Goal: Information Seeking & Learning: Learn about a topic

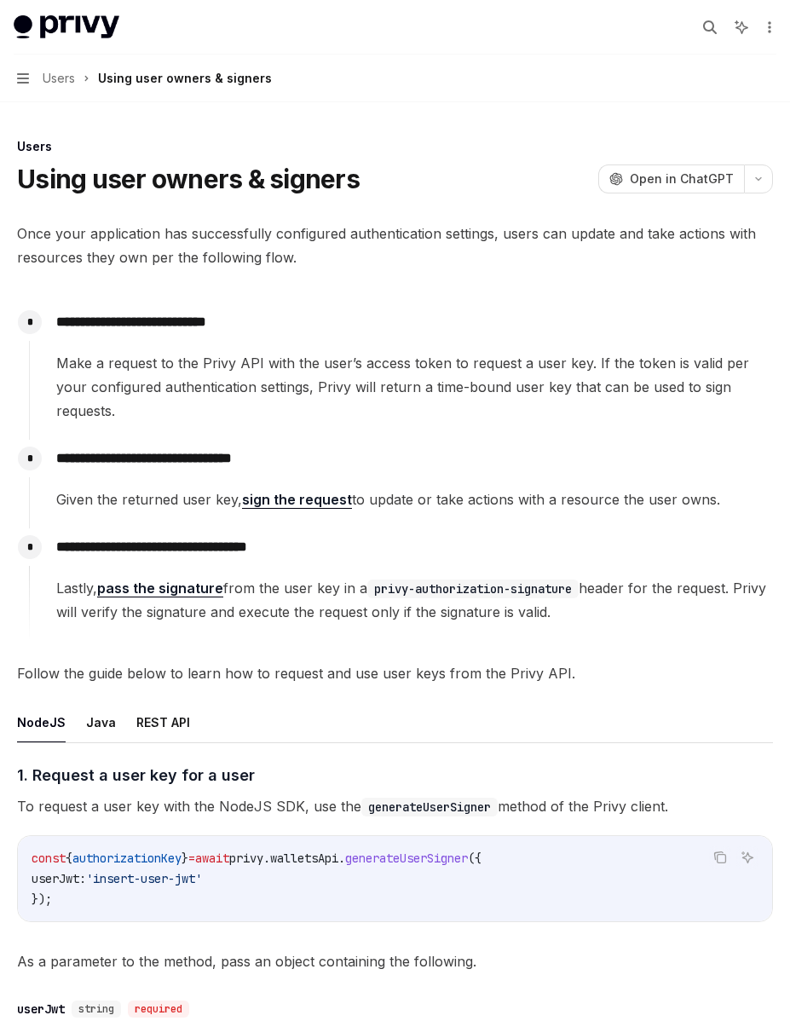
drag, startPoint x: 165, startPoint y: 497, endPoint x: 101, endPoint y: 410, distance: 107.9
click at [101, 410] on div "**********" at bounding box center [401, 473] width 744 height 338
click at [101, 410] on div "**********" at bounding box center [401, 372] width 744 height 136
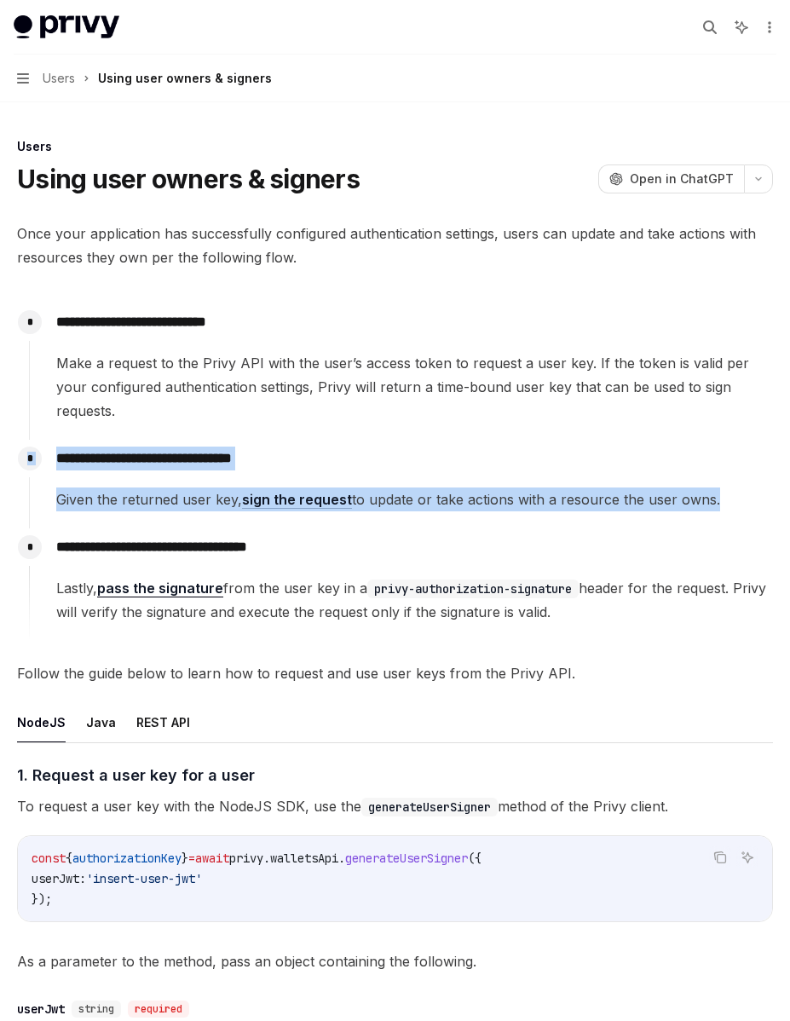
drag, startPoint x: 101, startPoint y: 410, endPoint x: 171, endPoint y: 504, distance: 117.0
click at [171, 504] on div "**********" at bounding box center [401, 473] width 744 height 338
click at [171, 529] on div "**********" at bounding box center [401, 576] width 744 height 95
drag, startPoint x: 171, startPoint y: 504, endPoint x: 122, endPoint y: 420, distance: 96.7
click at [122, 420] on div "**********" at bounding box center [401, 473] width 744 height 338
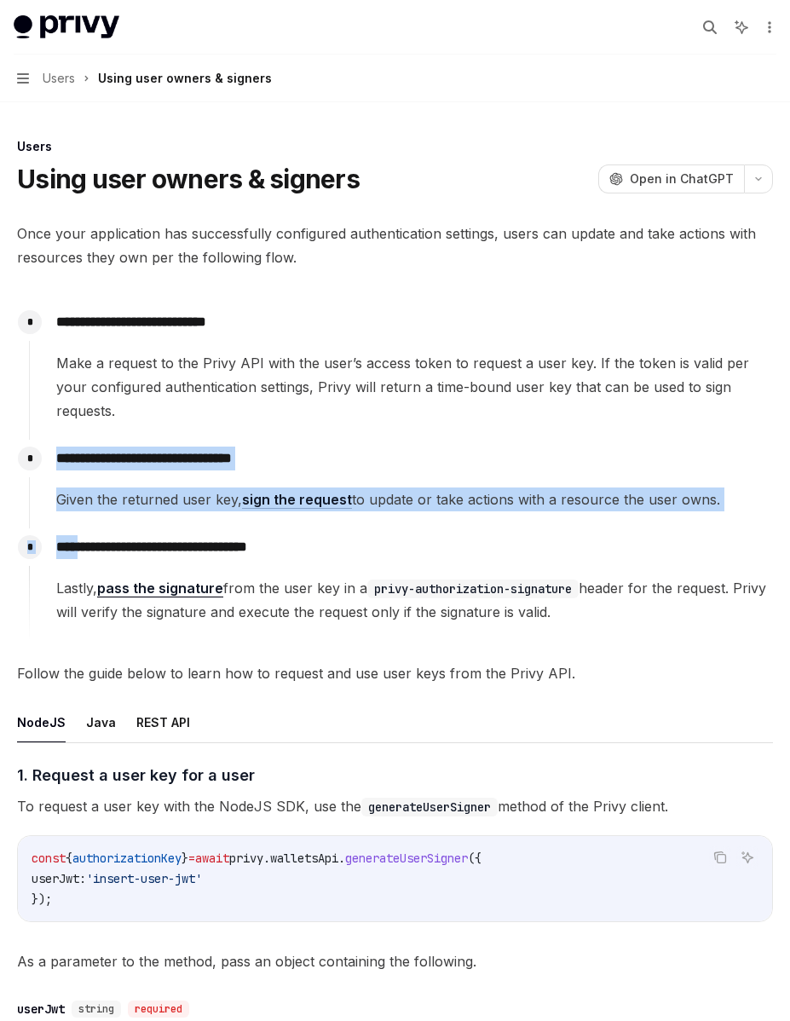
click at [122, 440] on div "**********" at bounding box center [401, 476] width 744 height 72
drag, startPoint x: 122, startPoint y: 421, endPoint x: 169, endPoint y: 492, distance: 84.9
click at [169, 492] on div "**********" at bounding box center [401, 484] width 744 height 89
drag, startPoint x: 169, startPoint y: 492, endPoint x: 127, endPoint y: 424, distance: 80.0
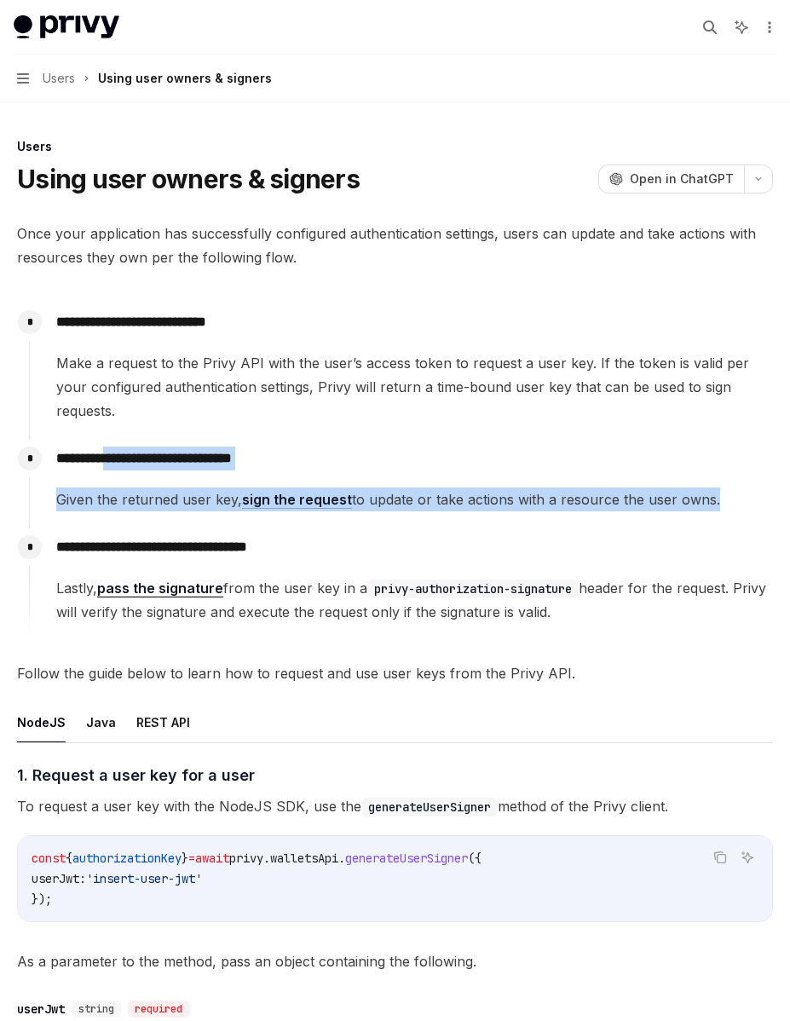
click at [127, 440] on div "**********" at bounding box center [401, 484] width 744 height 89
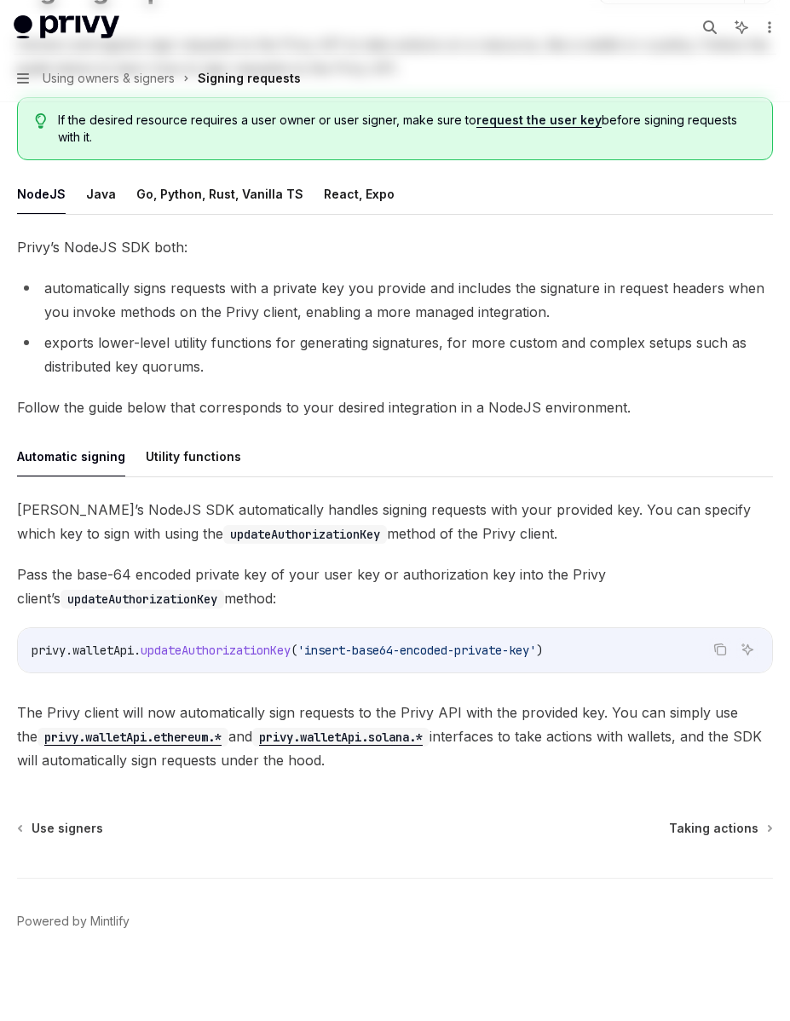
scroll to position [194, 0]
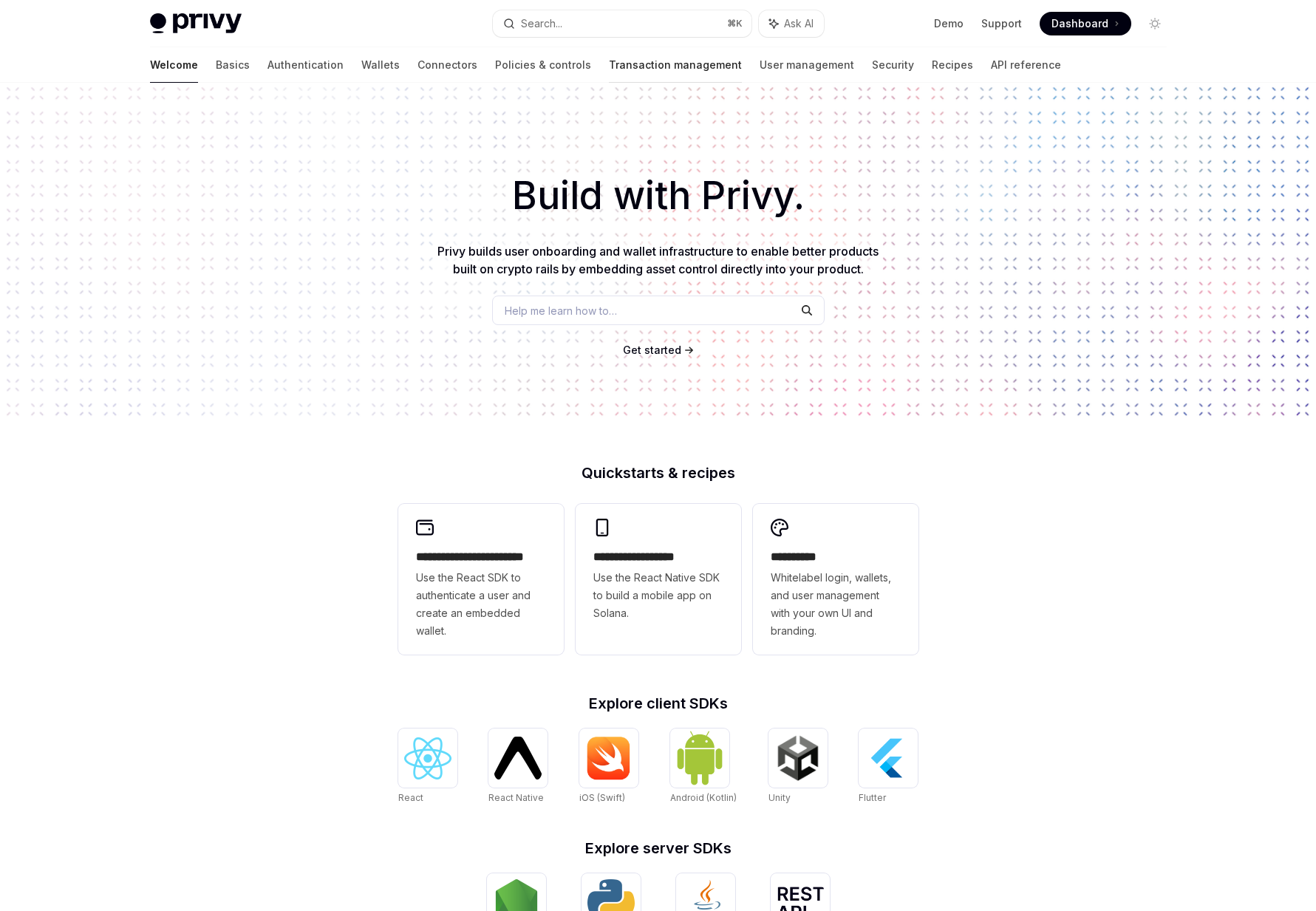
click at [618, 66] on link "Transaction management" at bounding box center [675, 65] width 133 height 36
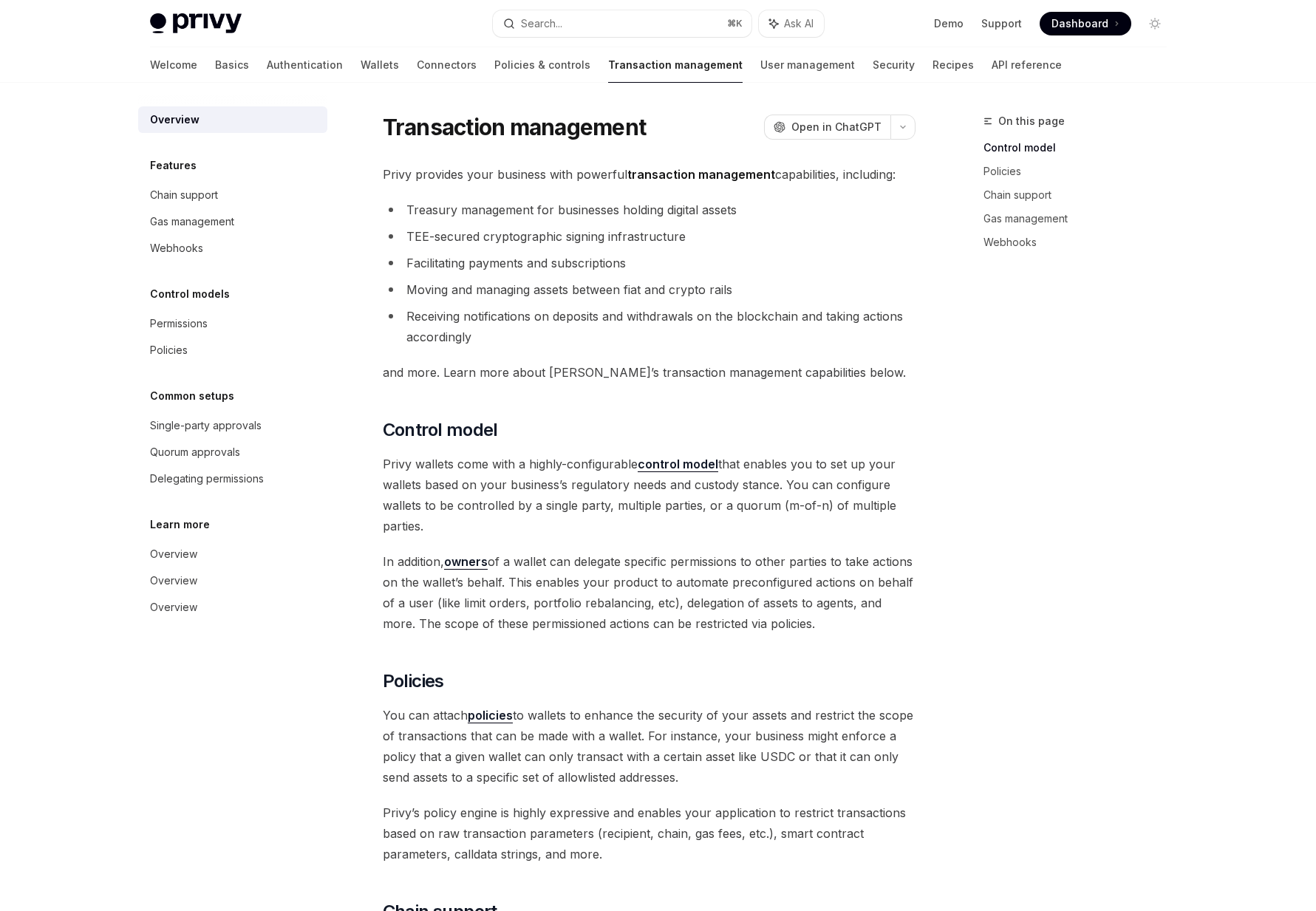
click at [511, 61] on div "Welcome Basics Authentication Wallets Connectors Policies & controls Transactio…" at bounding box center [606, 65] width 912 height 36
click at [504, 62] on link "Policies & controls" at bounding box center [542, 65] width 96 height 36
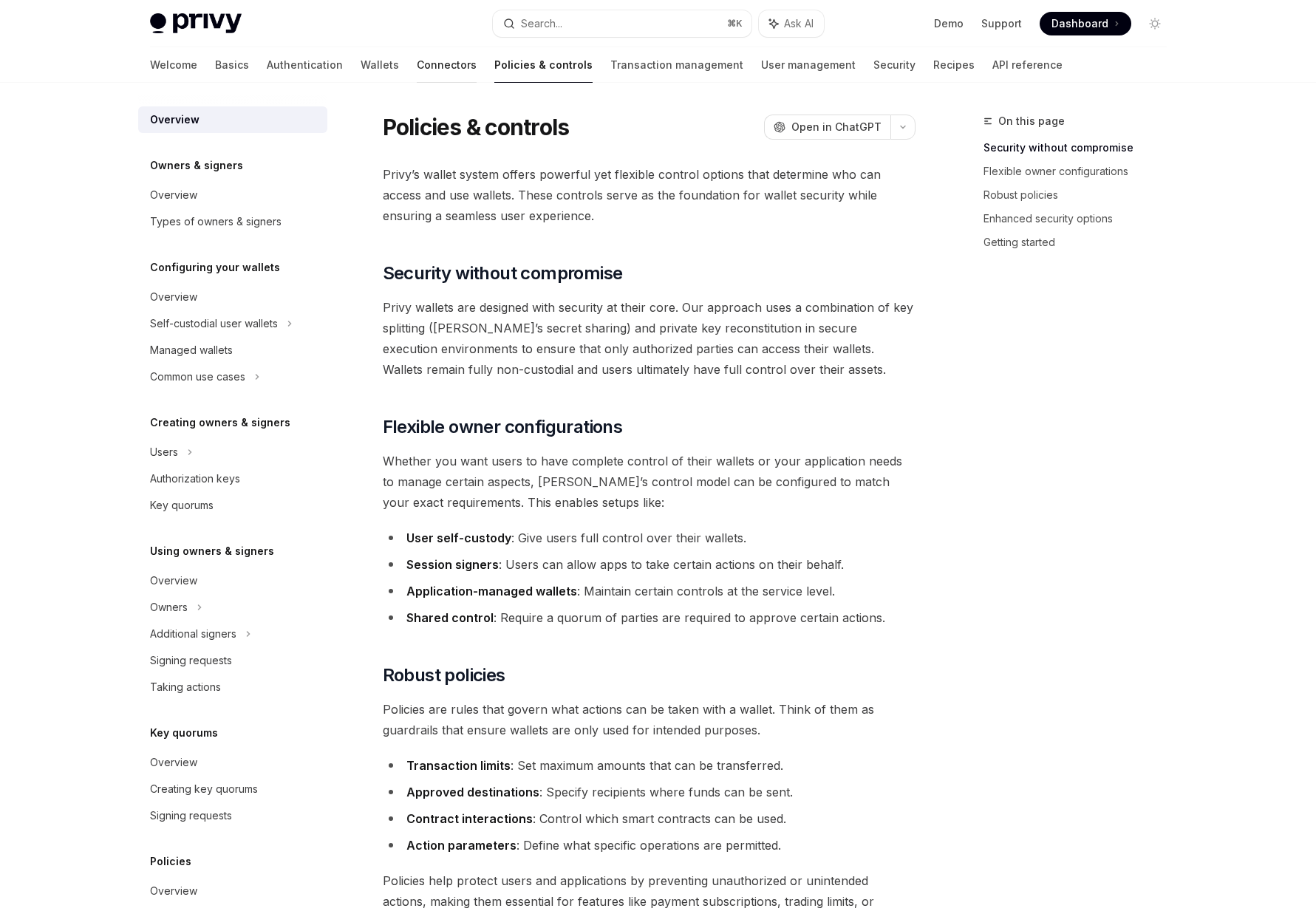
click at [417, 71] on link "Connectors" at bounding box center [446, 65] width 60 height 36
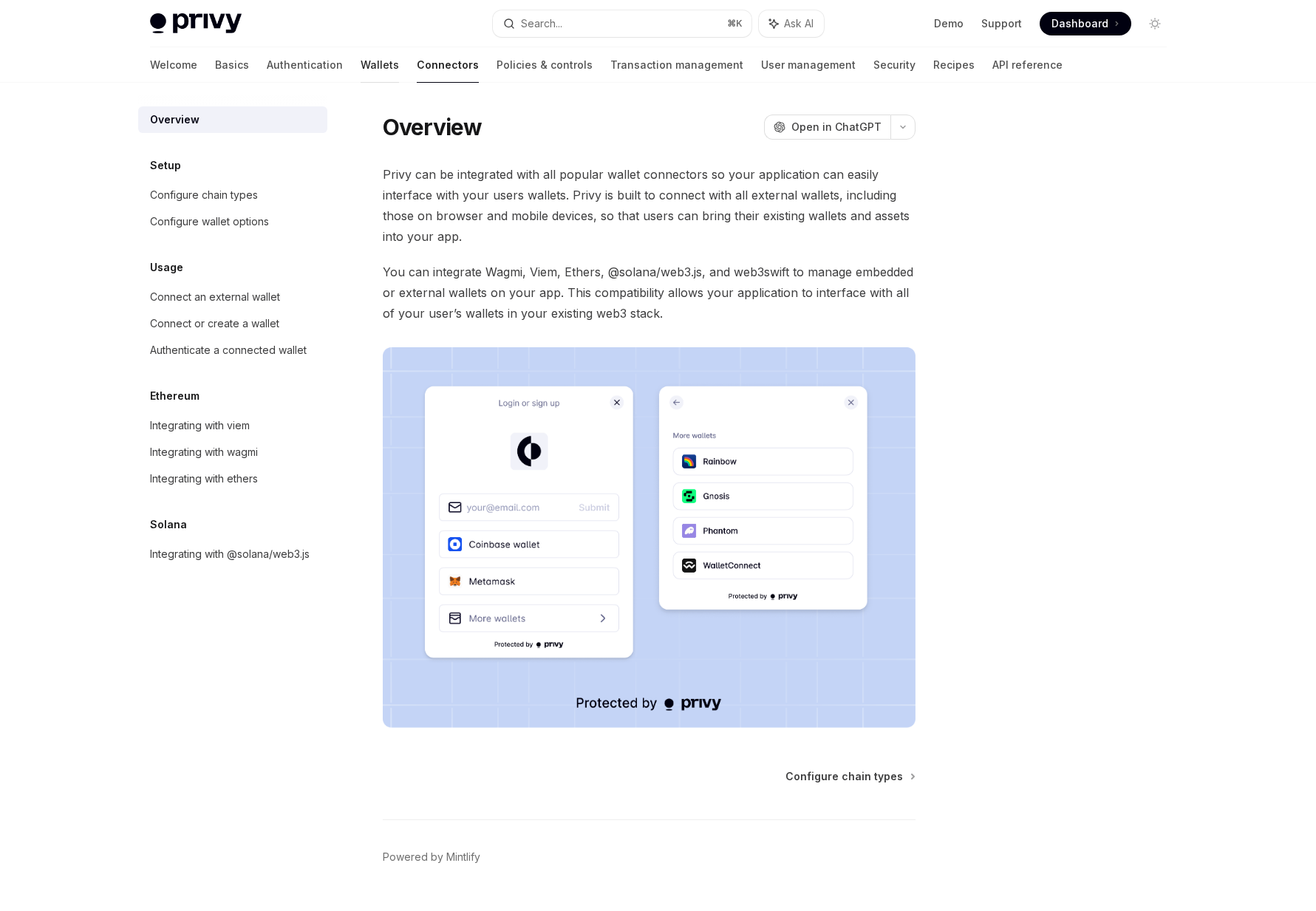
click at [361, 61] on link "Wallets" at bounding box center [380, 65] width 38 height 36
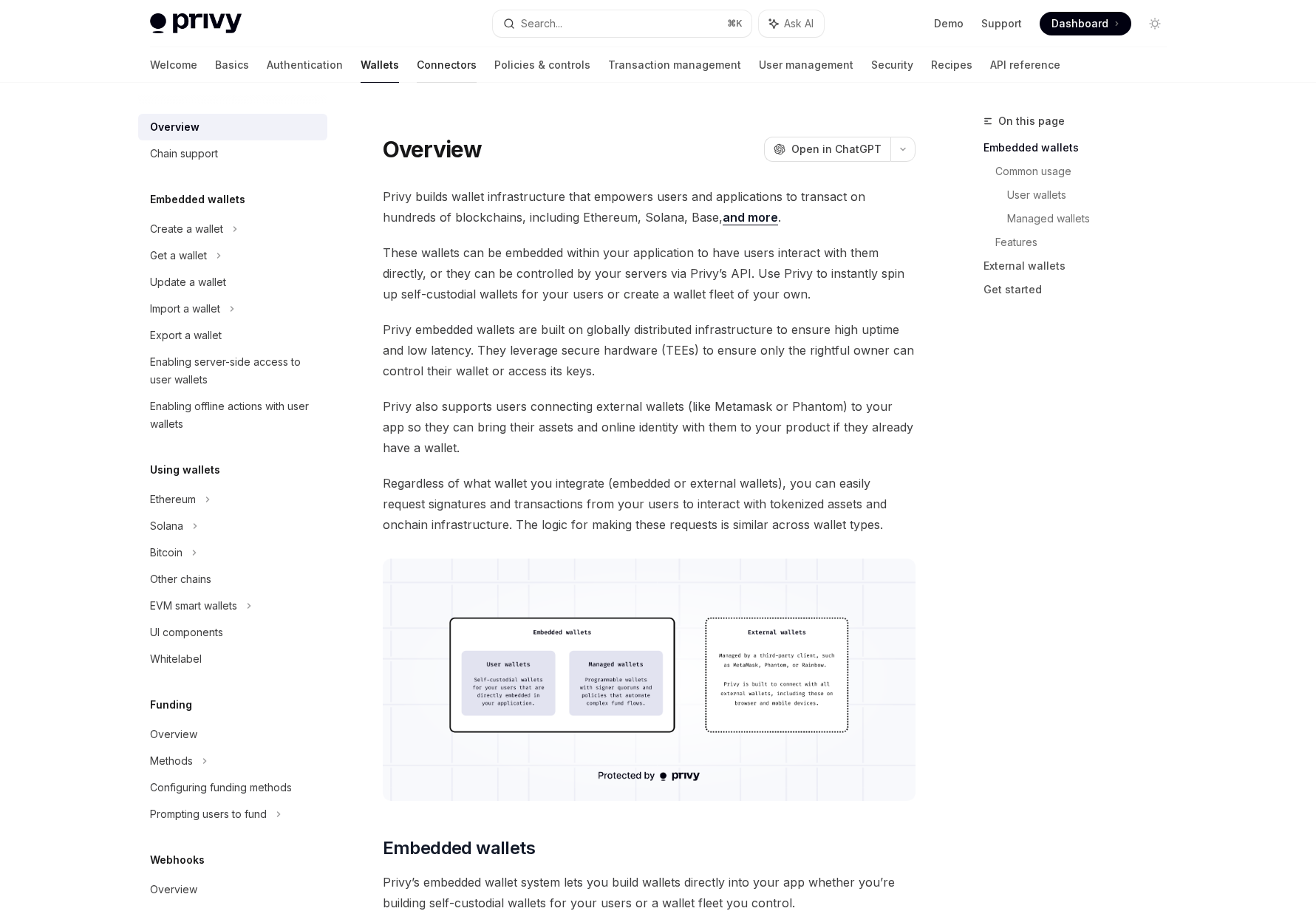
click at [417, 65] on link "Connectors" at bounding box center [446, 65] width 60 height 36
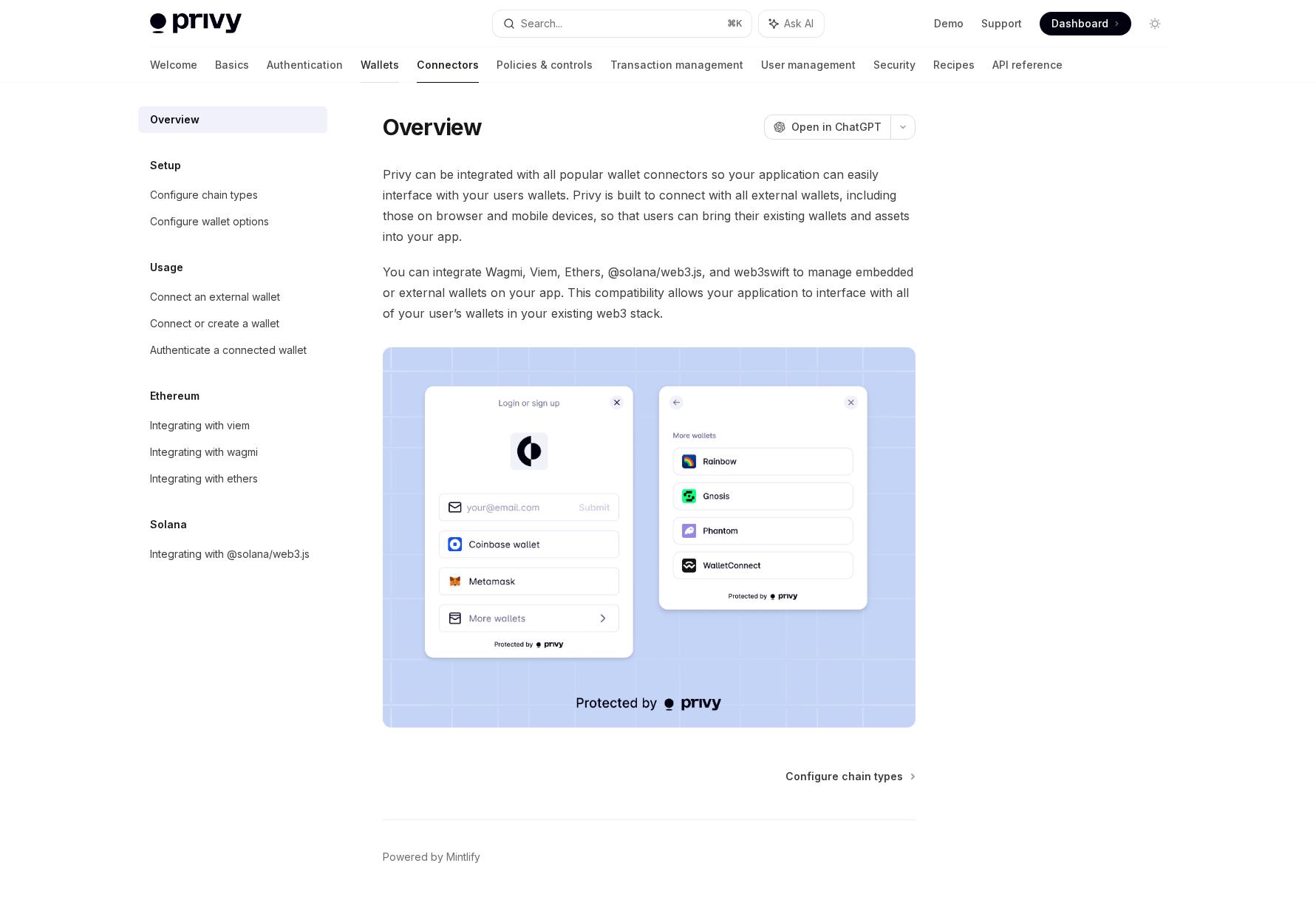
click at [361, 66] on link "Wallets" at bounding box center [380, 65] width 38 height 36
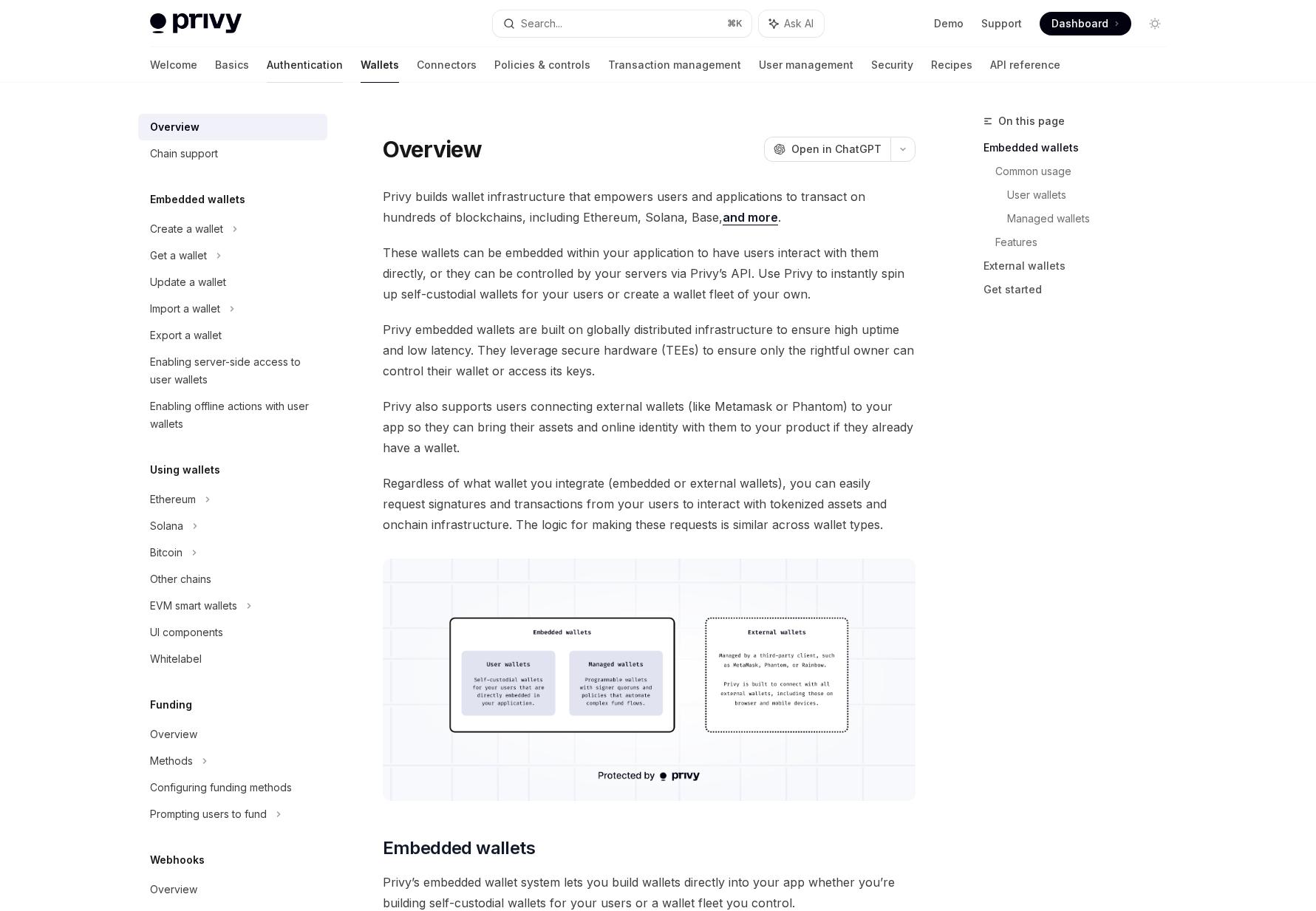
click at [267, 67] on link "Authentication" at bounding box center [305, 65] width 76 height 36
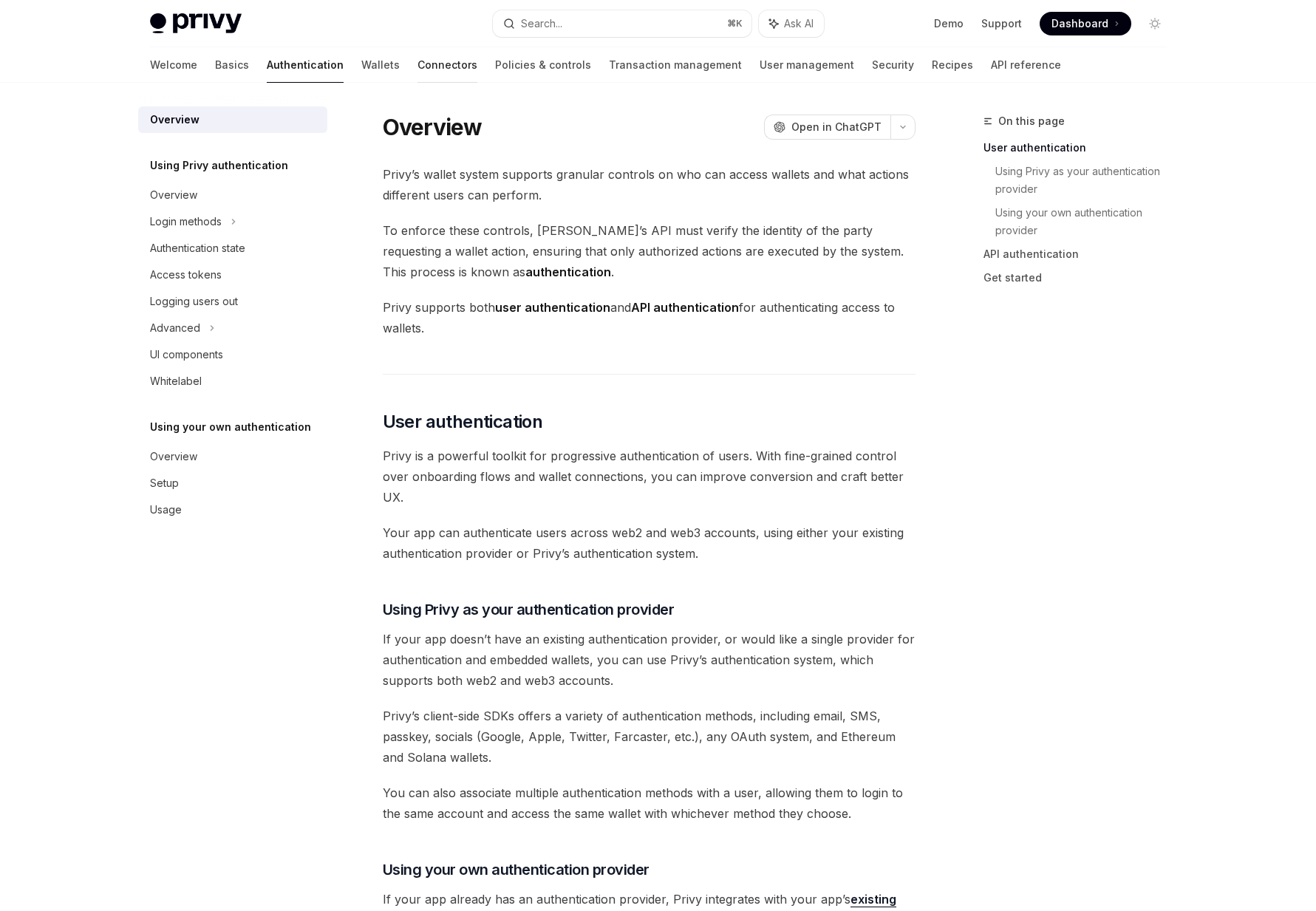
click at [418, 65] on link "Connectors" at bounding box center [447, 65] width 60 height 36
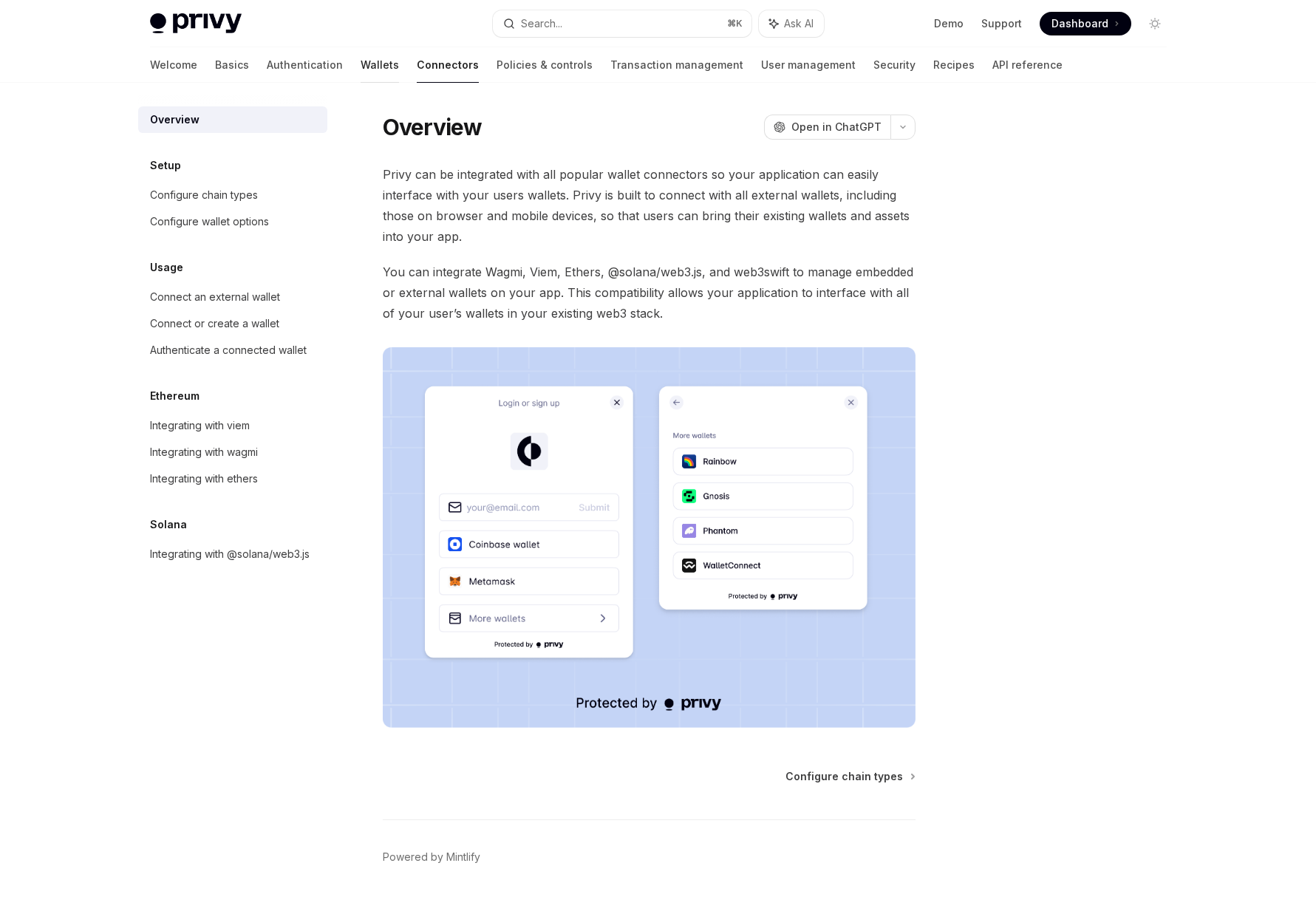
click at [361, 66] on link "Wallets" at bounding box center [380, 65] width 38 height 36
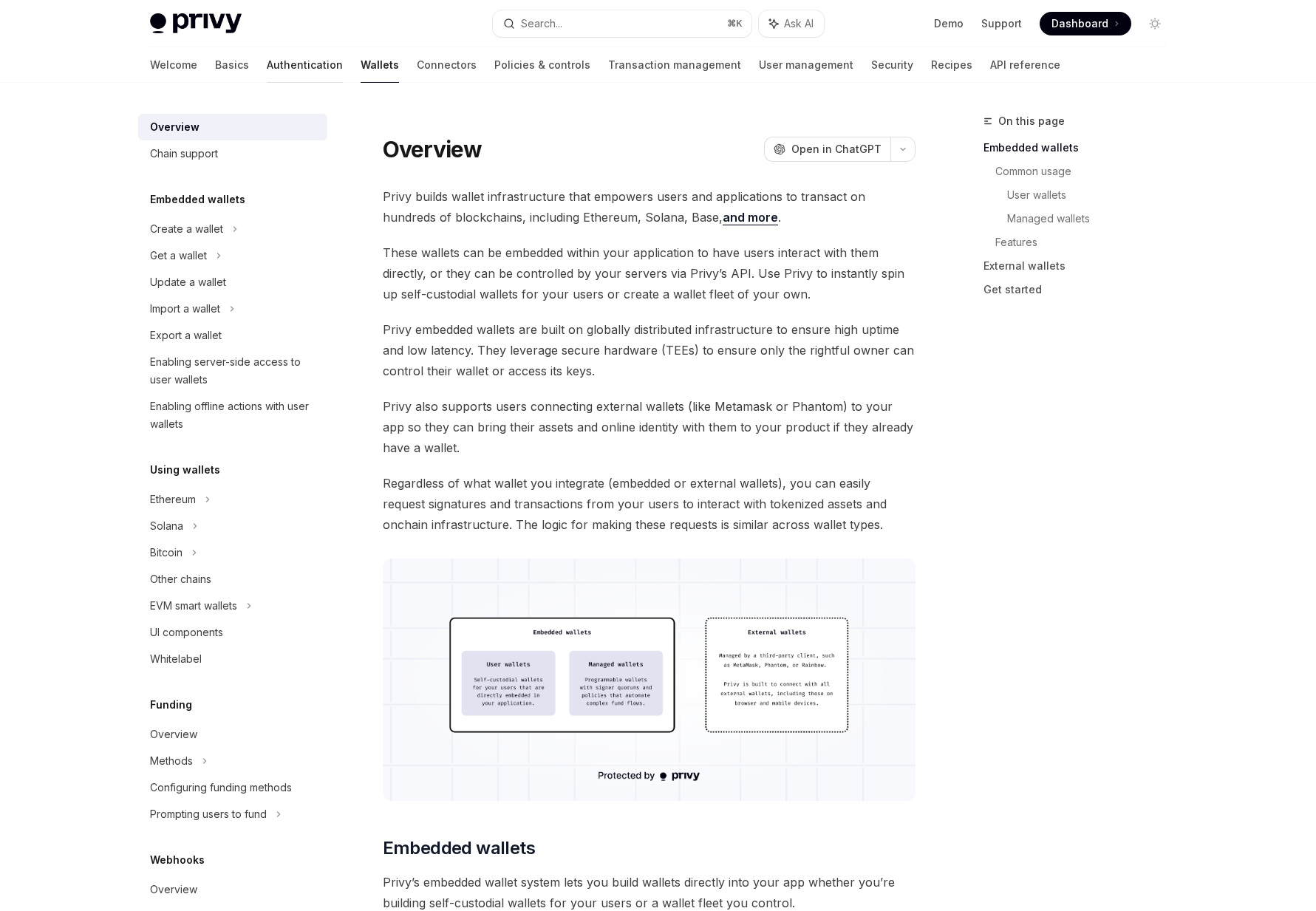
click at [267, 62] on link "Authentication" at bounding box center [305, 65] width 76 height 36
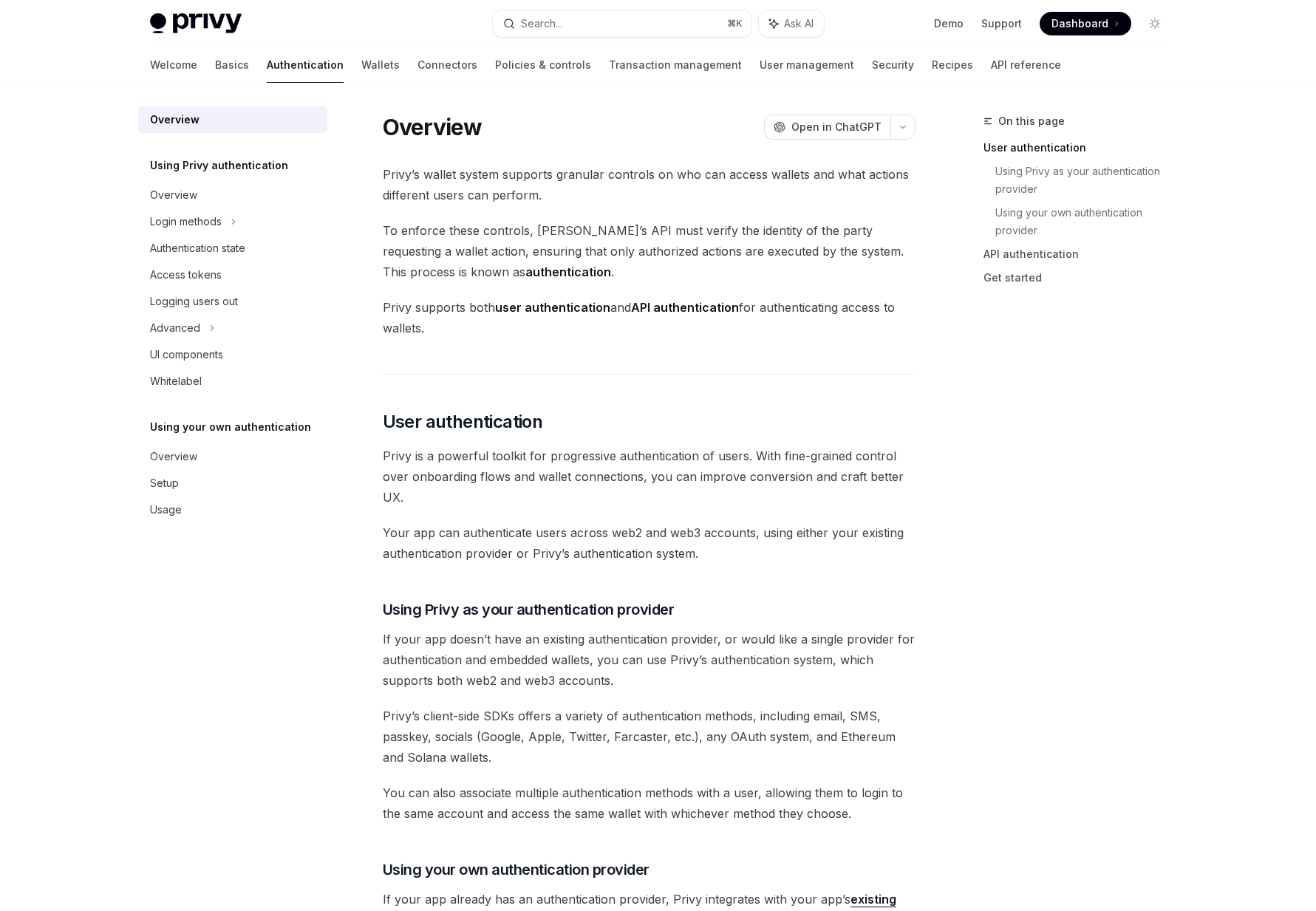
click at [186, 74] on div "Welcome Basics Authentication Wallets Connectors Policies & controls Transactio…" at bounding box center [605, 65] width 911 height 36
click at [267, 78] on link "Authentication" at bounding box center [305, 65] width 77 height 36
click at [215, 78] on link "Basics" at bounding box center [231, 65] width 34 height 36
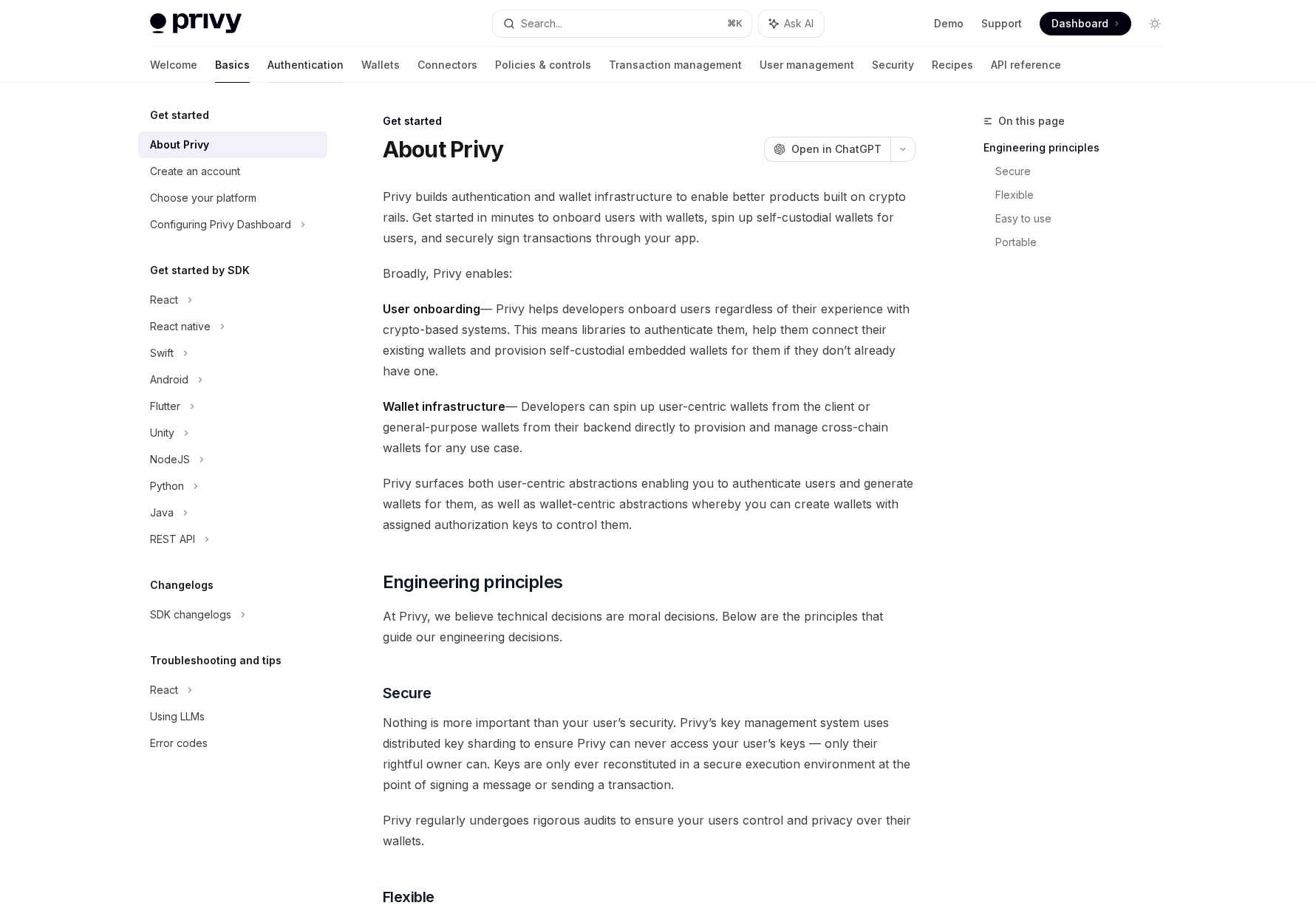
click at [268, 71] on link "Authentication" at bounding box center [306, 65] width 76 height 36
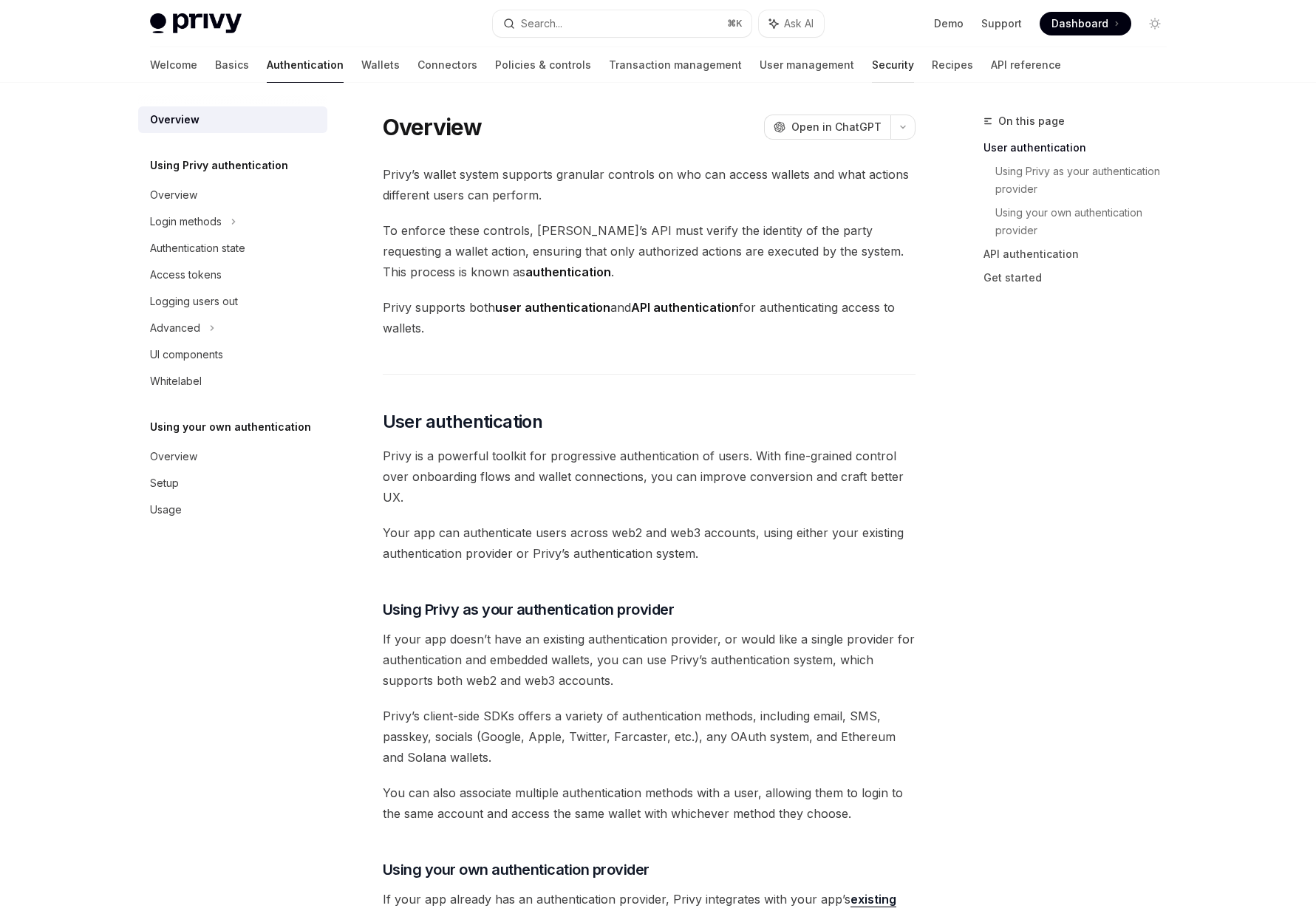
click at [872, 53] on link "Security" at bounding box center [893, 65] width 42 height 36
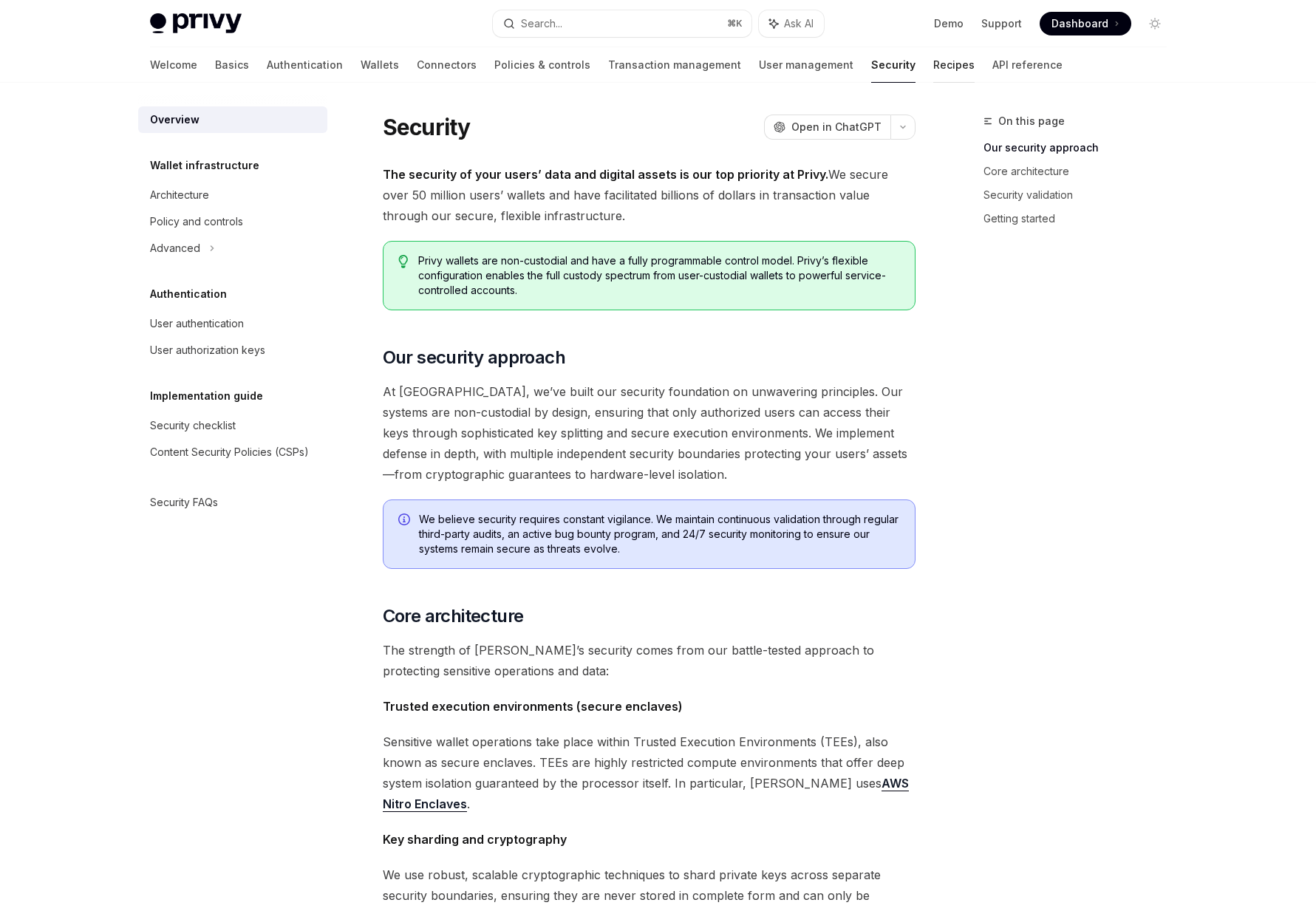
click at [934, 57] on link "Recipes" at bounding box center [954, 65] width 42 height 36
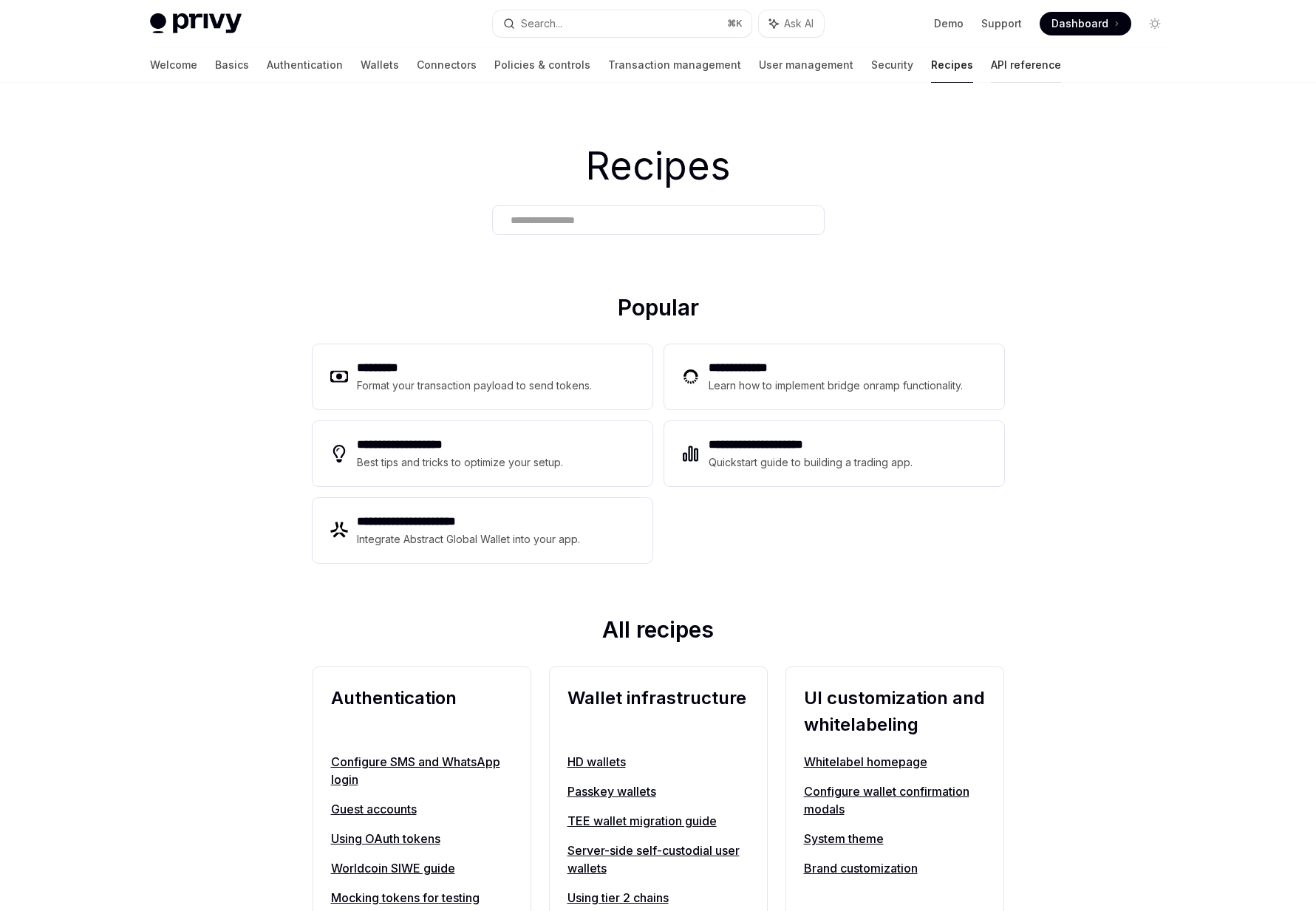
click at [991, 70] on link "API reference" at bounding box center [1026, 65] width 70 height 36
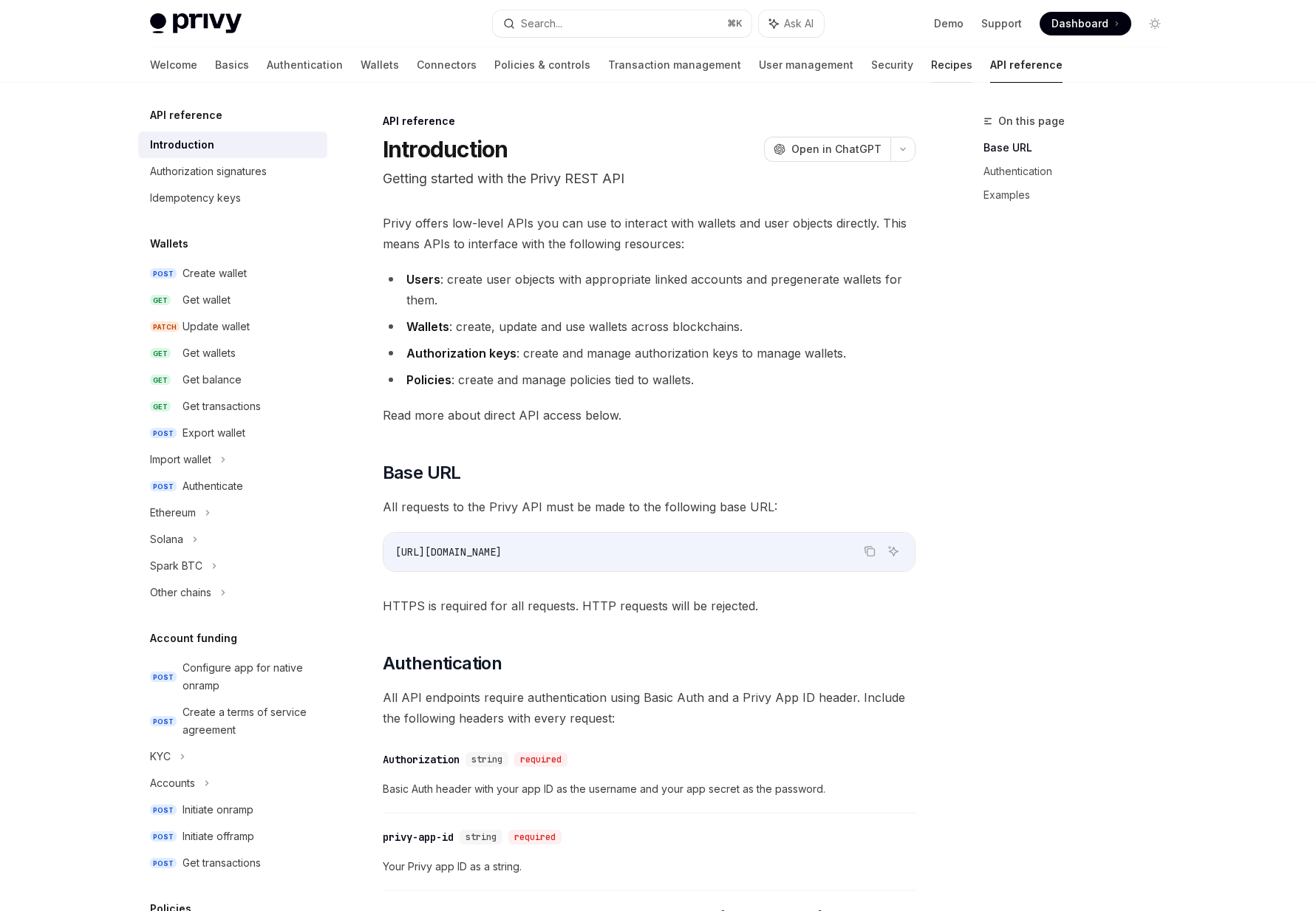
click at [931, 73] on link "Recipes" at bounding box center [952, 65] width 42 height 36
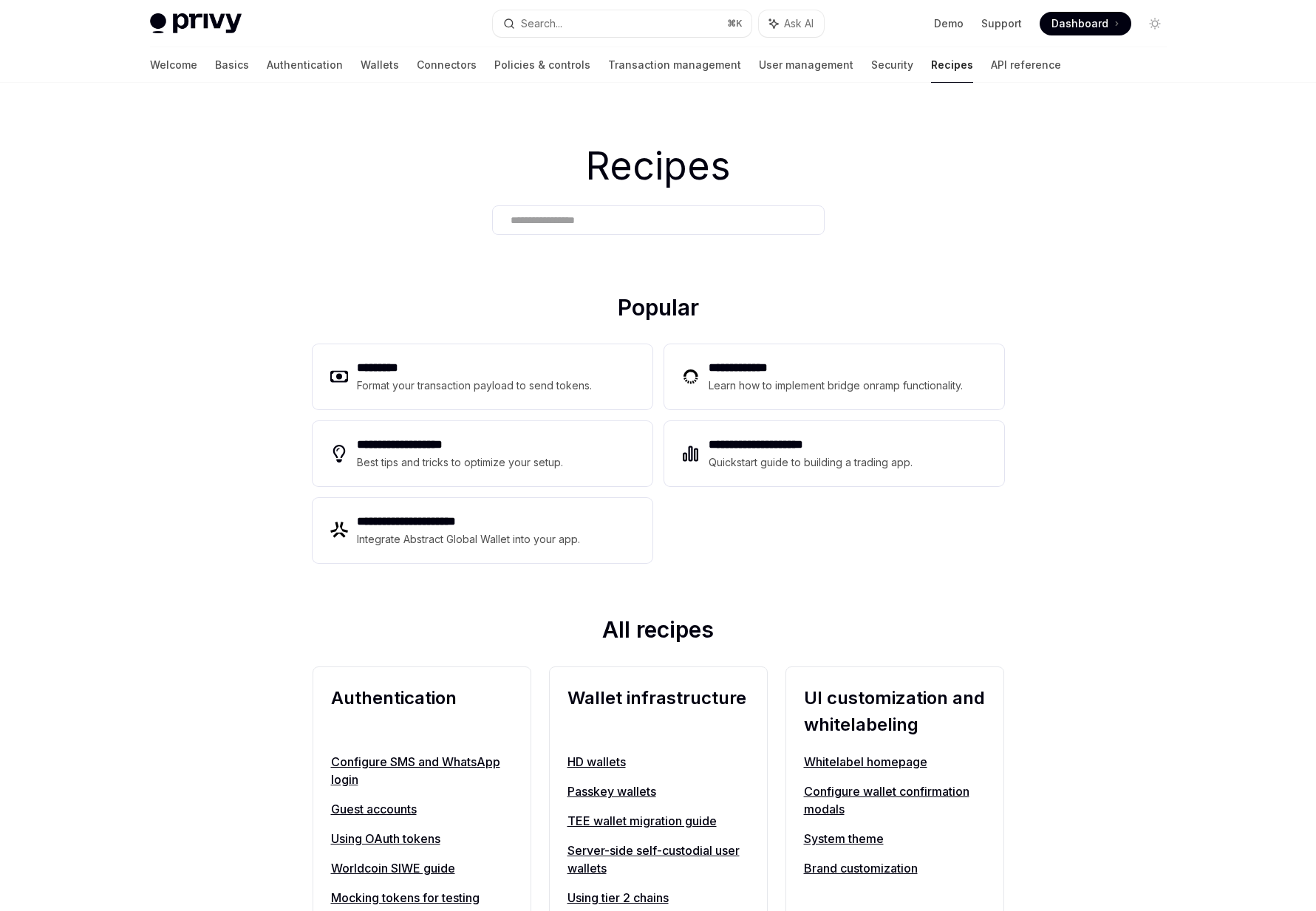
drag, startPoint x: 811, startPoint y: 59, endPoint x: 841, endPoint y: 59, distance: 30.0
click at [871, 59] on link "Security" at bounding box center [892, 65] width 42 height 36
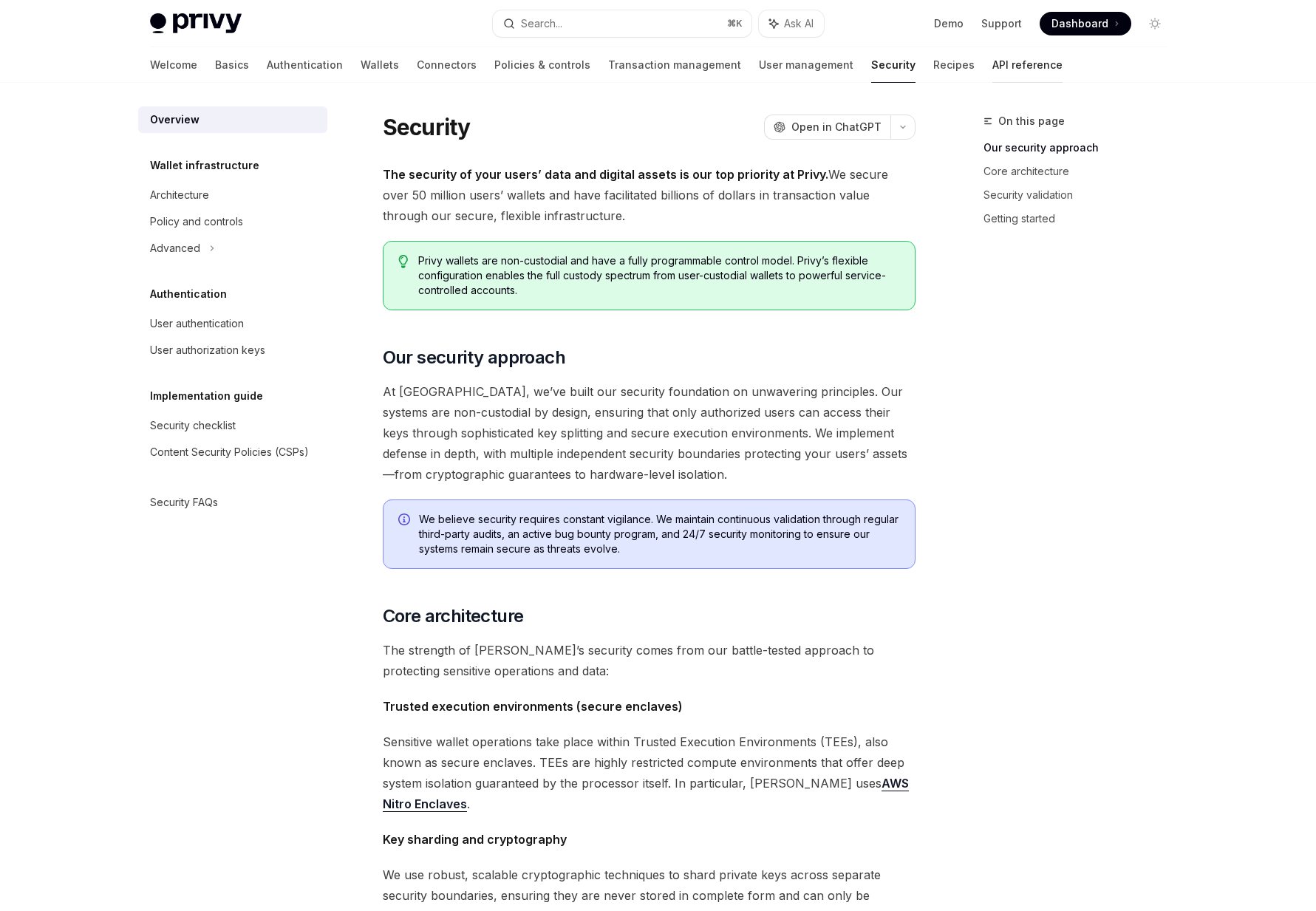
click at [993, 63] on link "API reference" at bounding box center [1027, 65] width 70 height 36
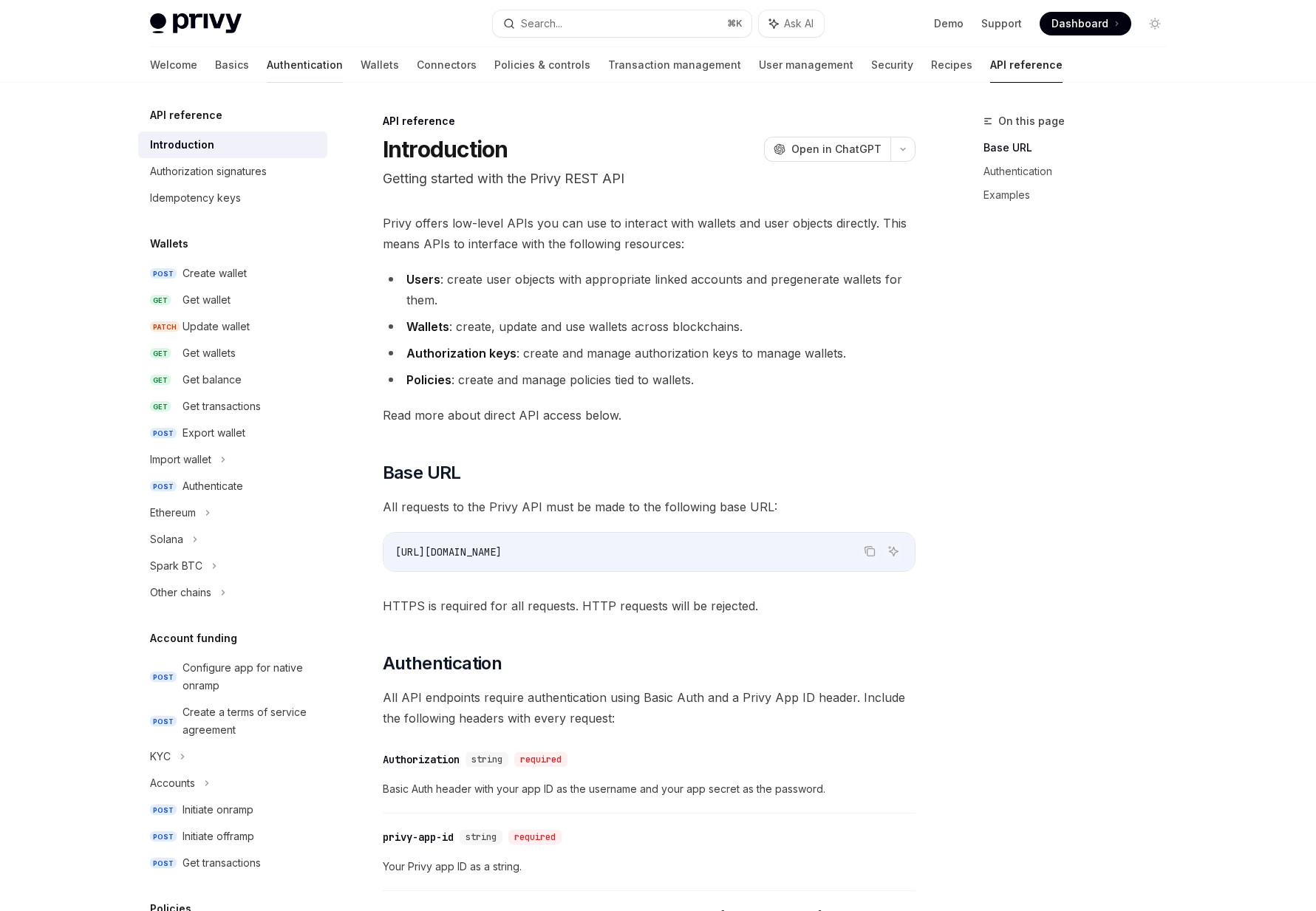
click at [267, 77] on link "Authentication" at bounding box center [305, 65] width 76 height 36
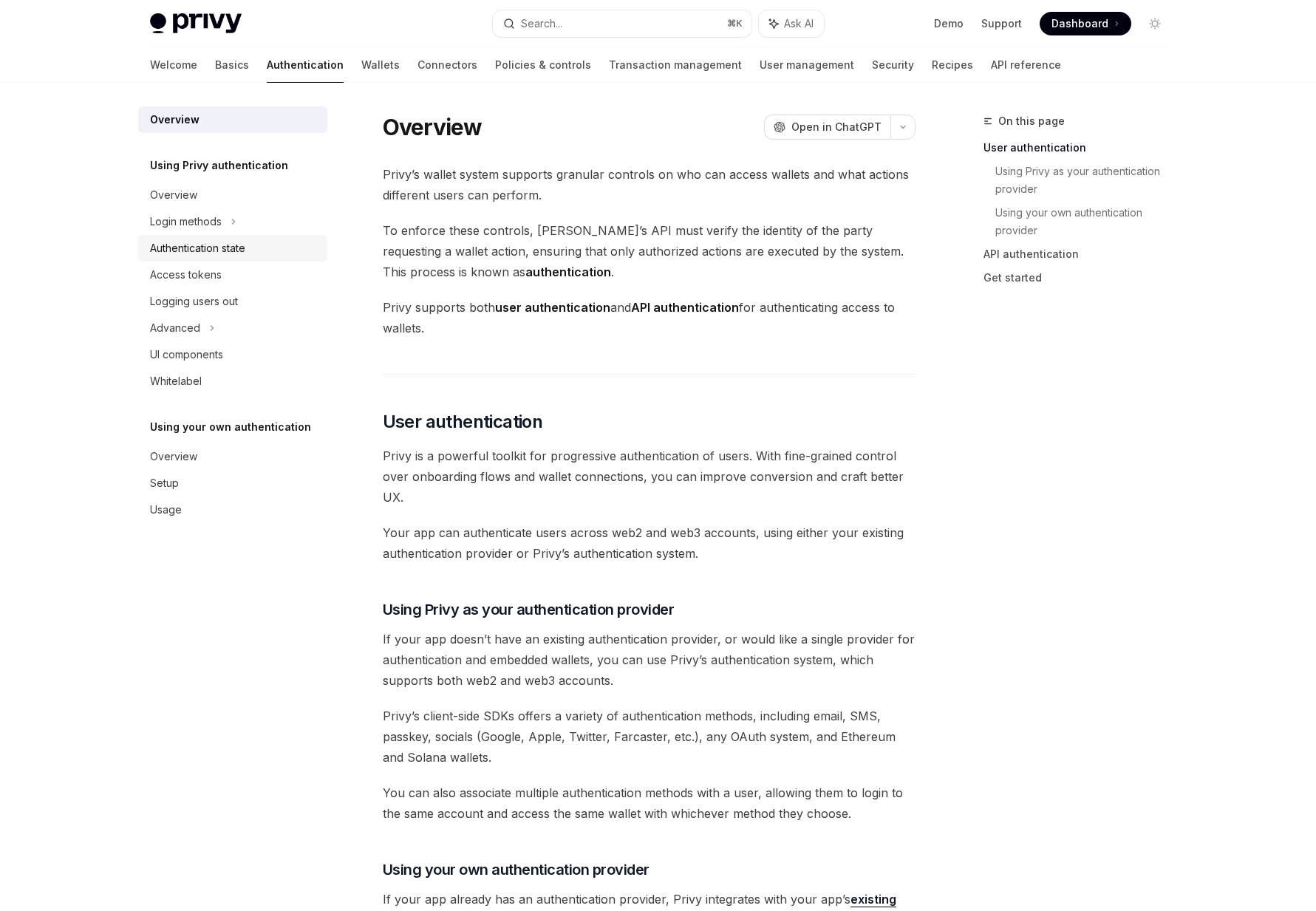
click at [204, 241] on div "Authentication state" at bounding box center [198, 248] width 95 height 17
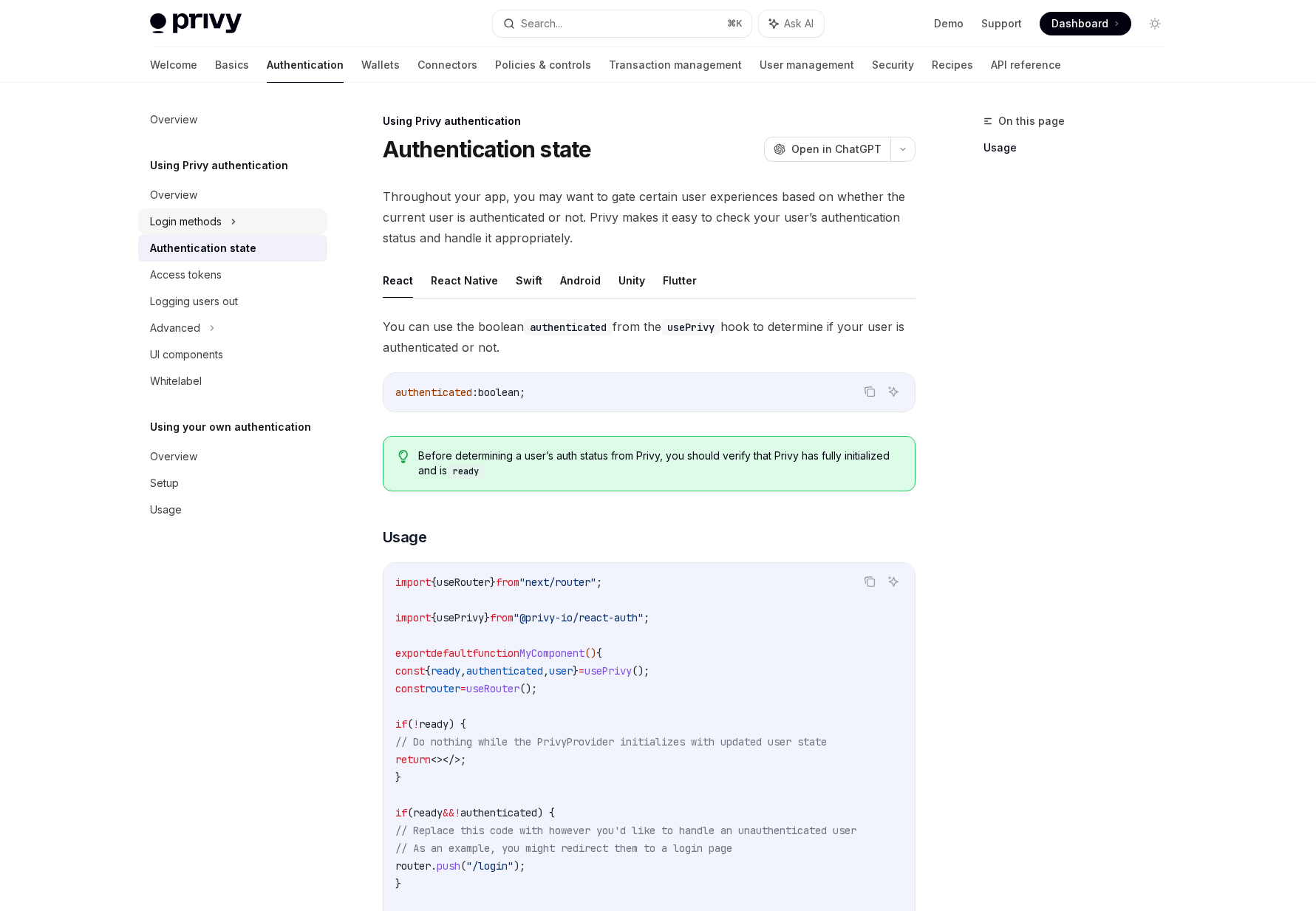
click at [214, 228] on div "Login methods" at bounding box center [186, 222] width 72 height 17
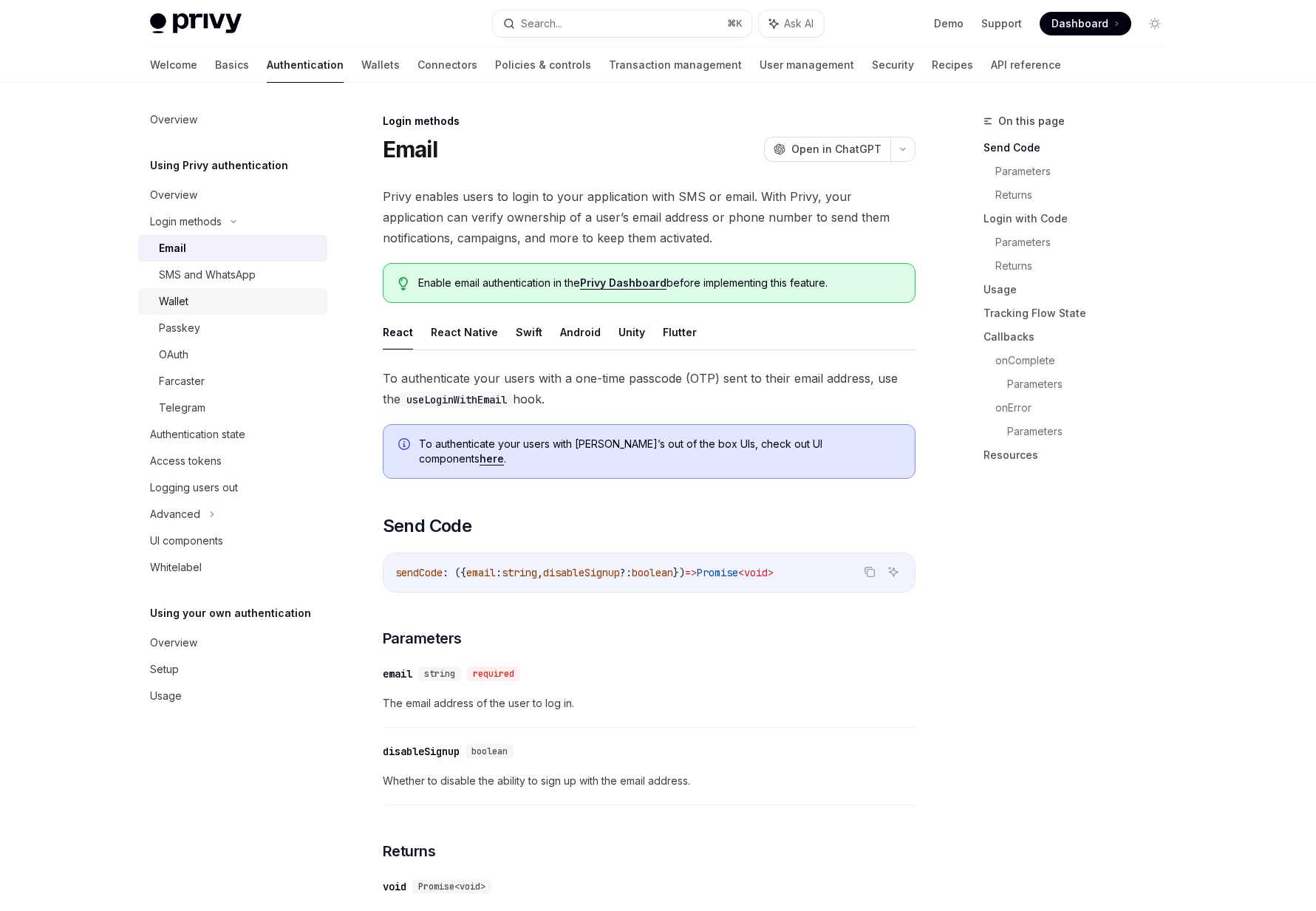
click at [207, 292] on link "Wallet" at bounding box center [232, 302] width 189 height 27
type textarea "*"
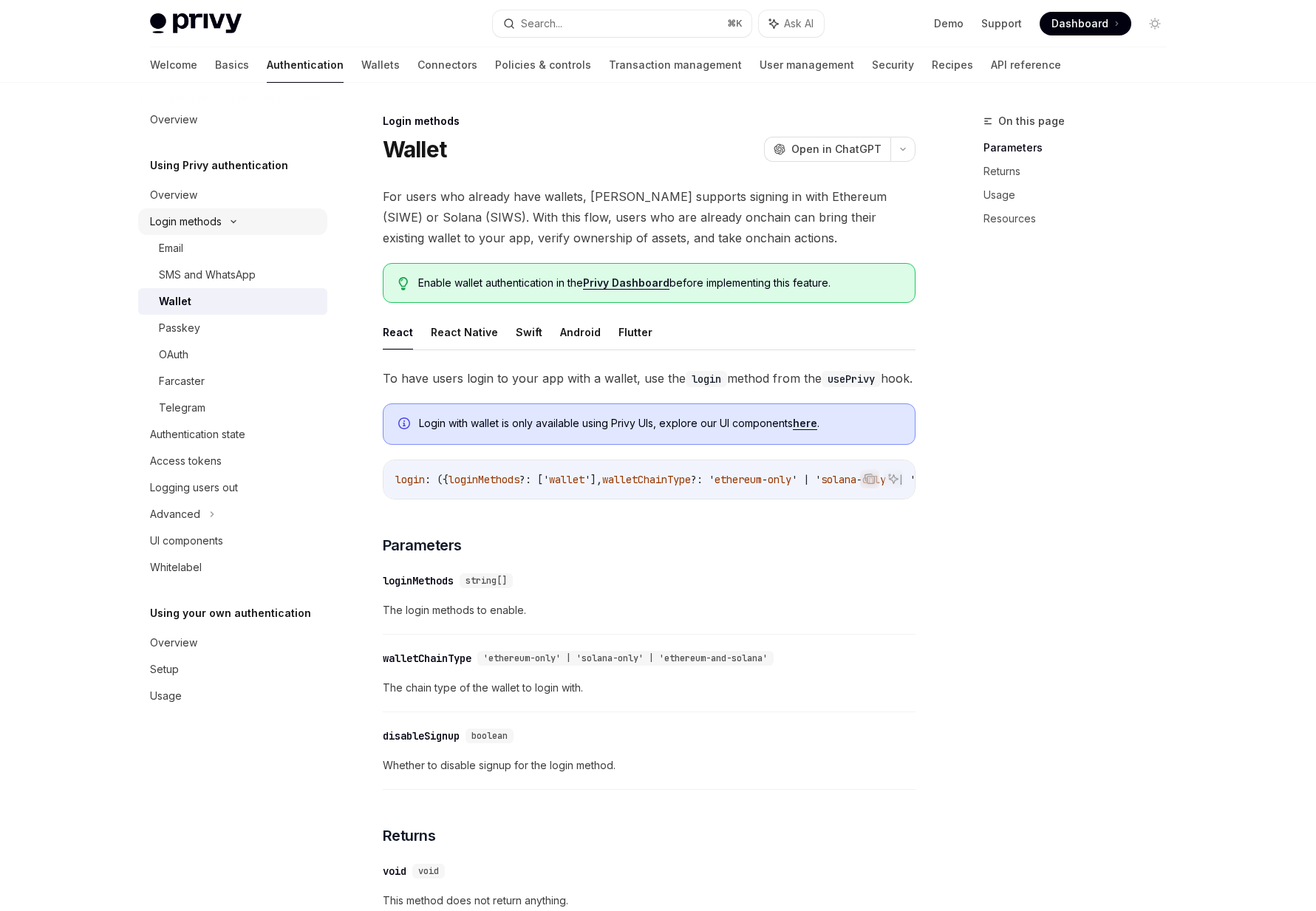
click at [229, 223] on icon at bounding box center [233, 221] width 17 height 6
